Goal: Check status: Check status

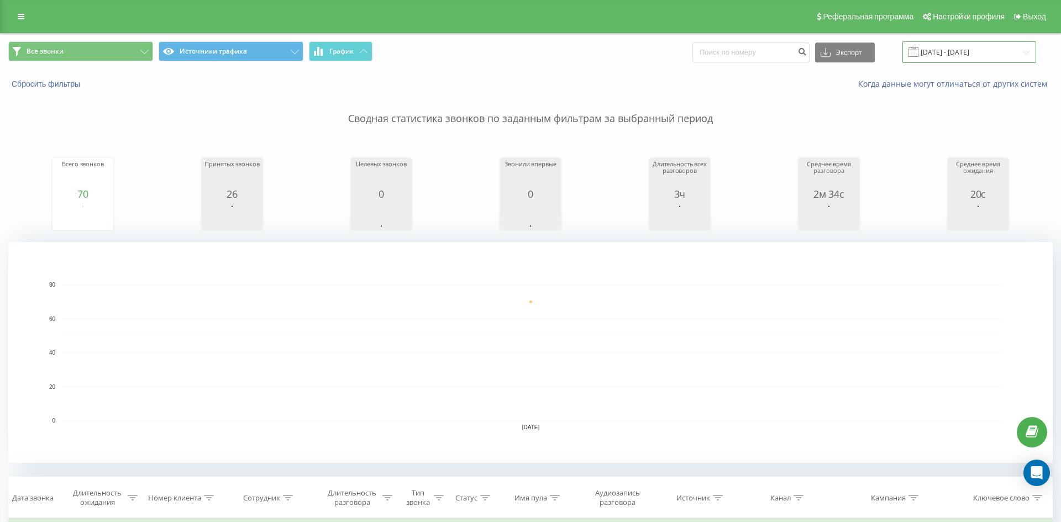
click at [967, 57] on input "[DATE] - [DATE]" at bounding box center [969, 52] width 134 height 22
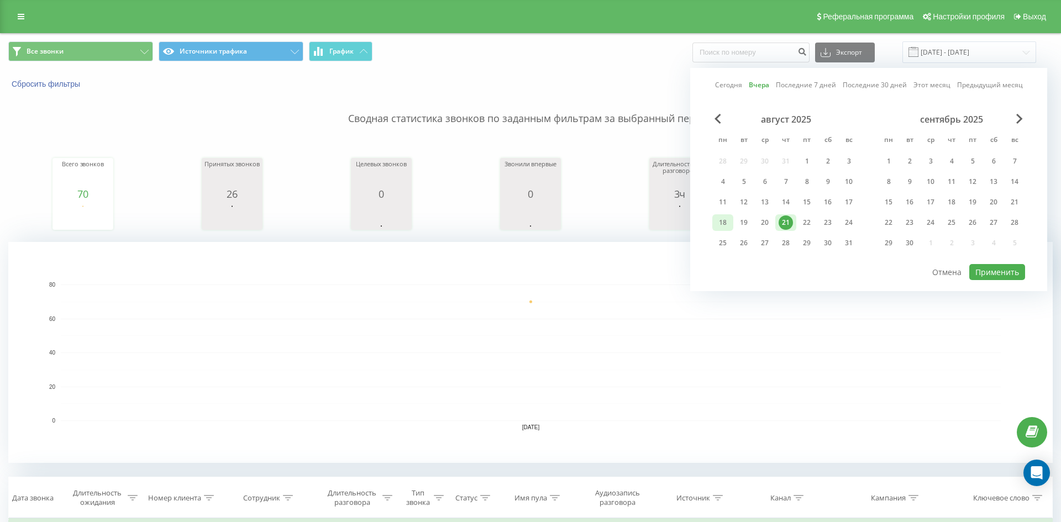
click at [723, 222] on div "18" at bounding box center [722, 222] width 14 height 14
click at [973, 271] on button "Применить" at bounding box center [997, 272] width 56 height 16
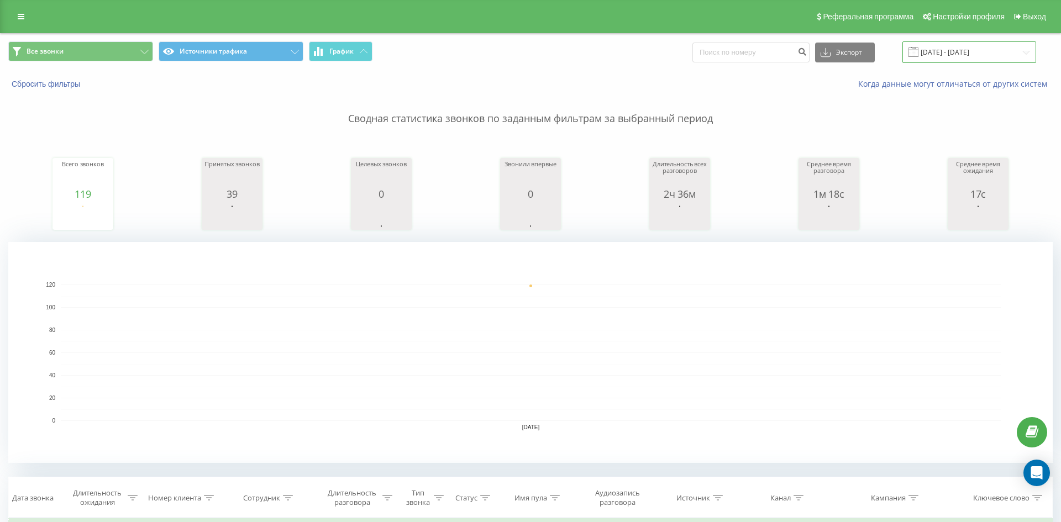
click at [994, 44] on input "[DATE] - [DATE]" at bounding box center [969, 52] width 134 height 22
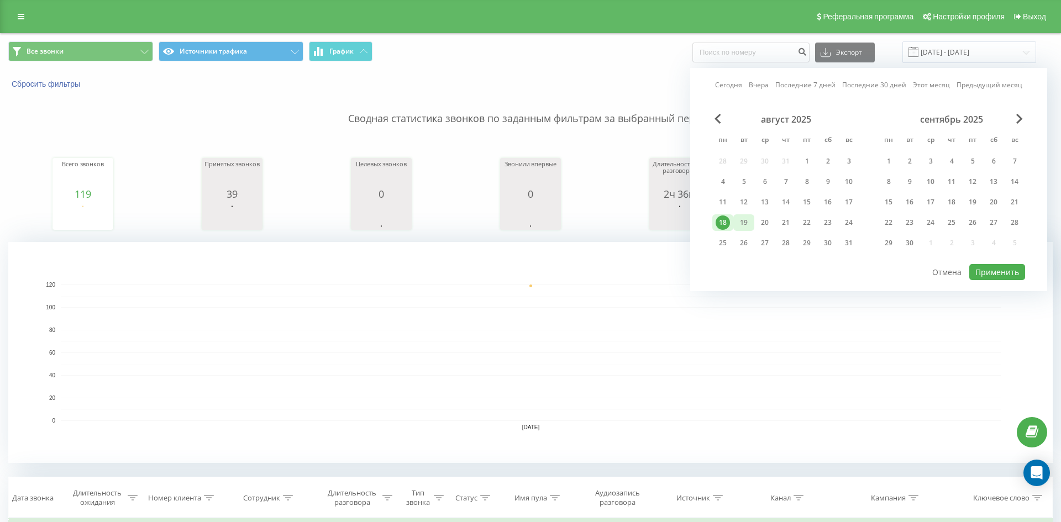
click at [749, 220] on div "19" at bounding box center [743, 222] width 14 height 14
click at [995, 271] on button "Применить" at bounding box center [997, 272] width 56 height 16
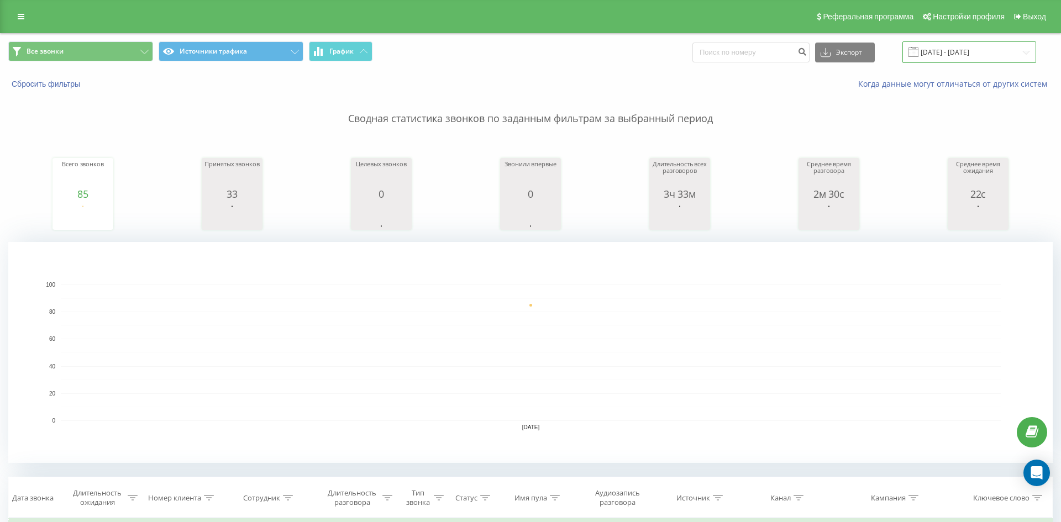
click at [991, 59] on input "[DATE] - [DATE]" at bounding box center [969, 52] width 134 height 22
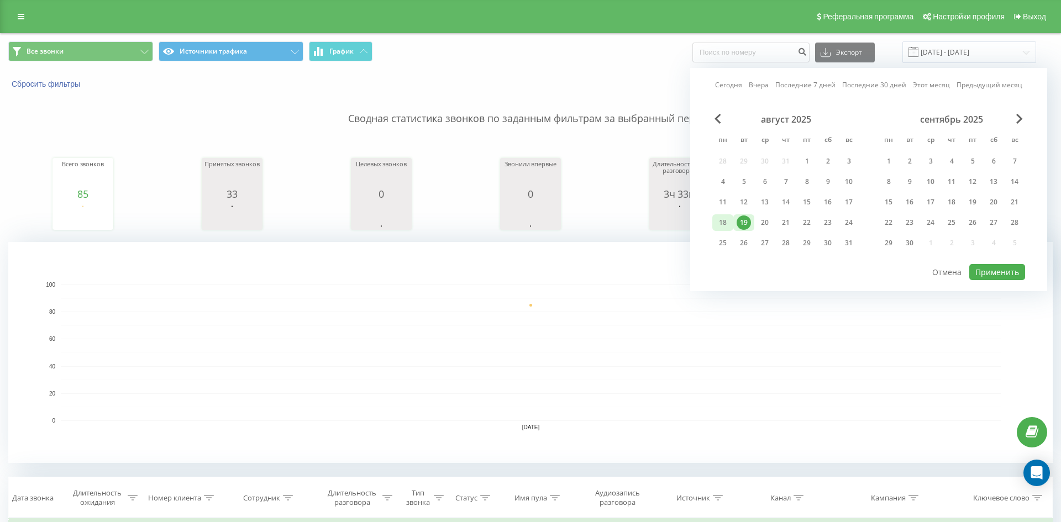
click at [728, 217] on div "18" at bounding box center [722, 222] width 14 height 14
click at [793, 222] on div "21" at bounding box center [785, 222] width 21 height 17
click at [980, 278] on button "Применить" at bounding box center [997, 272] width 56 height 16
type input "[DATE] - [DATE]"
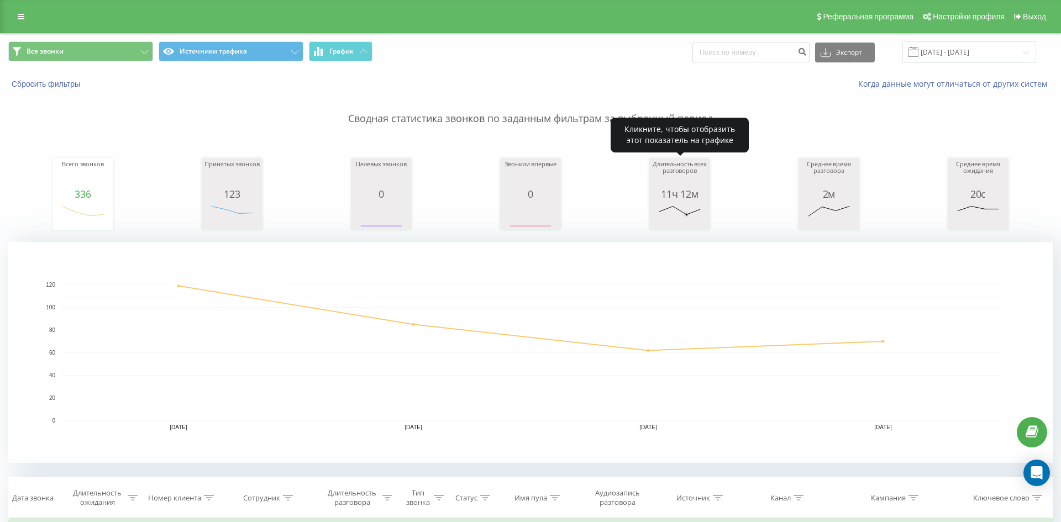
click at [689, 211] on rect "A chart." at bounding box center [679, 216] width 55 height 20
